Goal: Obtain resource: Download file/media

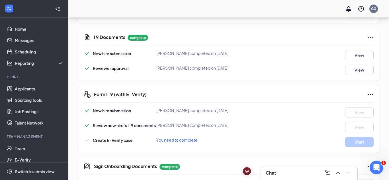
scroll to position [161, 0]
click at [358, 53] on button "View" at bounding box center [359, 55] width 28 height 10
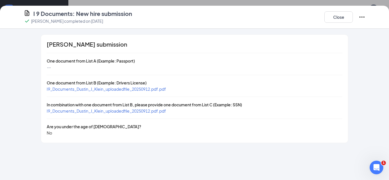
click at [124, 89] on span "I9_Documents_Dustin_J_Klein_uploadedfile_20250912.pdf.pdf" at bounding box center [106, 89] width 119 height 5
click at [113, 113] on span "I9_Documents_Dustin_J_Klein_uploadedfile_20250912.pdf.pdf" at bounding box center [106, 110] width 119 height 5
click at [344, 15] on button "Close" at bounding box center [338, 16] width 28 height 11
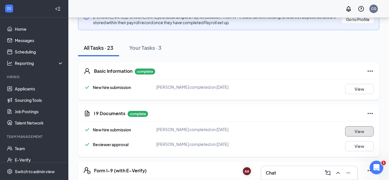
scroll to position [84, 0]
click at [361, 86] on button "View" at bounding box center [359, 89] width 28 height 10
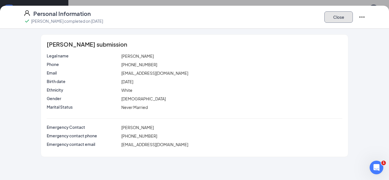
click at [333, 19] on button "Close" at bounding box center [338, 16] width 28 height 11
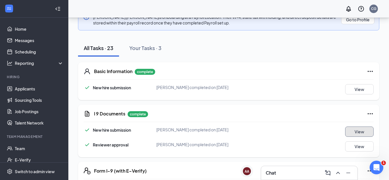
click at [368, 130] on button "View" at bounding box center [359, 132] width 28 height 10
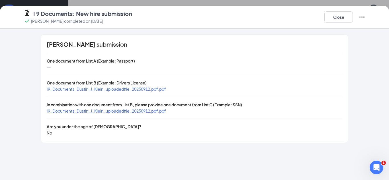
click at [141, 112] on span "I9_Documents_Dustin_J_Klein_uploadedfile_20250912.pdf.pdf" at bounding box center [106, 110] width 119 height 5
click at [324, 16] on button "Close" at bounding box center [338, 16] width 28 height 11
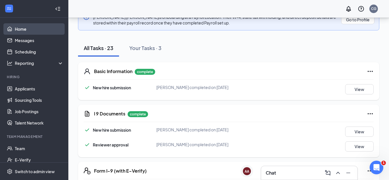
click at [20, 31] on link "Home" at bounding box center [39, 28] width 49 height 11
